Goal: Task Accomplishment & Management: Manage account settings

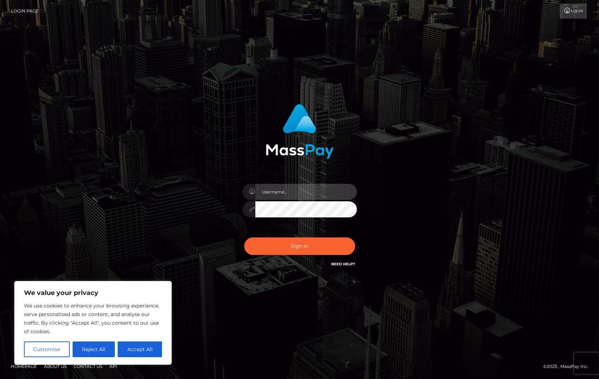
click at [283, 190] on input "text" at bounding box center [306, 192] width 102 height 16
type input "ollieAN.fanvue"
